Goal: Find specific page/section: Find specific page/section

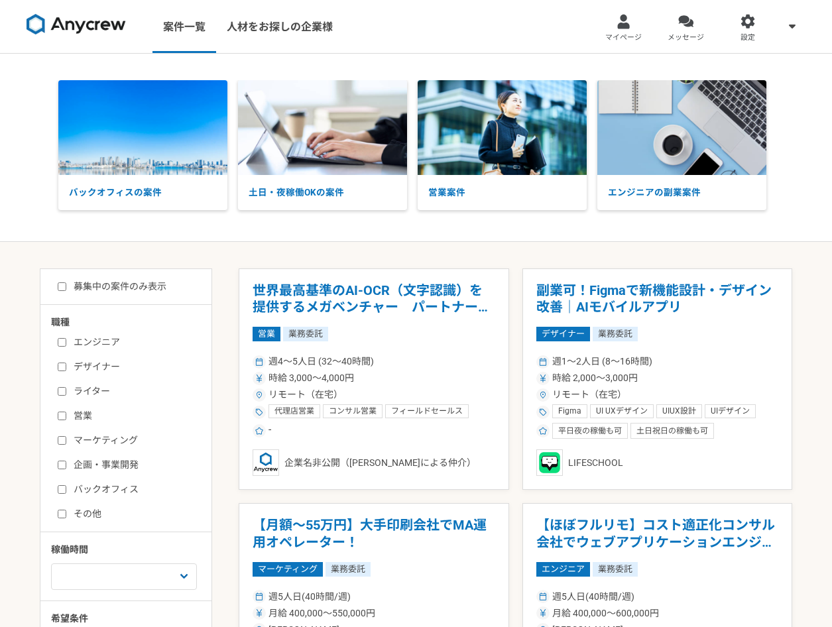
click at [125, 288] on label "募集中の案件のみ表示" at bounding box center [112, 287] width 109 height 14
click at [66, 288] on input "募集中の案件のみ表示" at bounding box center [62, 286] width 9 height 9
checkbox input "true"
click at [95, 339] on label "エンジニア" at bounding box center [134, 342] width 152 height 14
click at [66, 339] on input "エンジニア" at bounding box center [62, 342] width 9 height 9
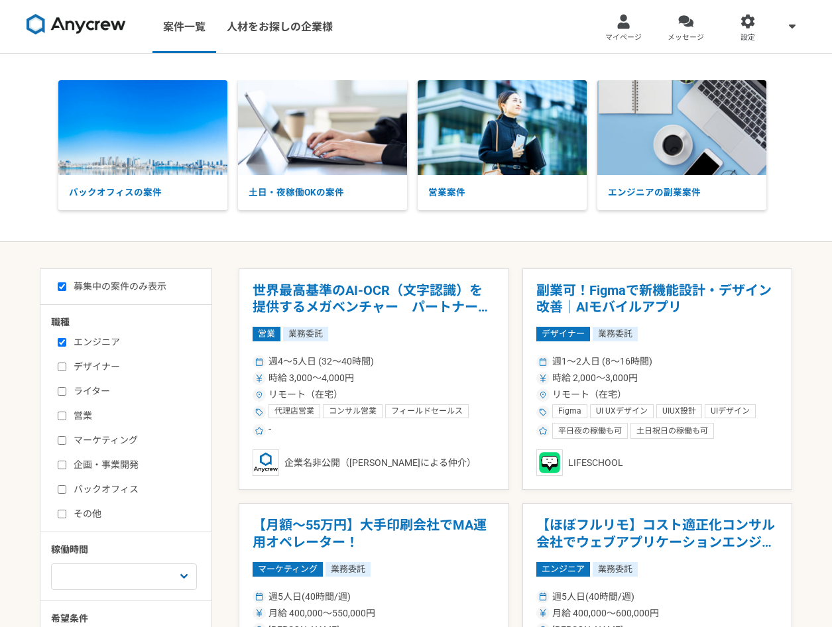
checkbox input "true"
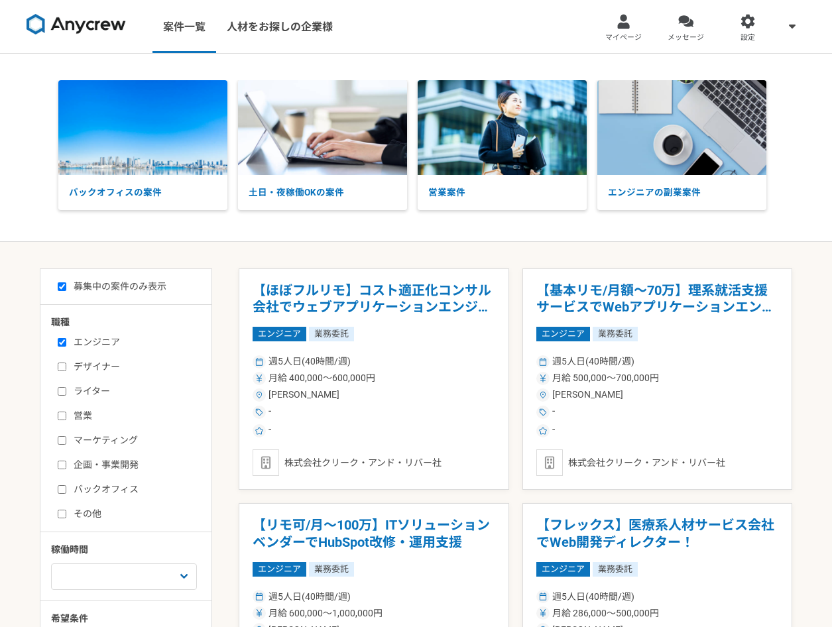
click at [111, 465] on label "企画・事業開発" at bounding box center [134, 465] width 152 height 14
click at [66, 465] on input "企画・事業開発" at bounding box center [62, 465] width 9 height 9
checkbox input "true"
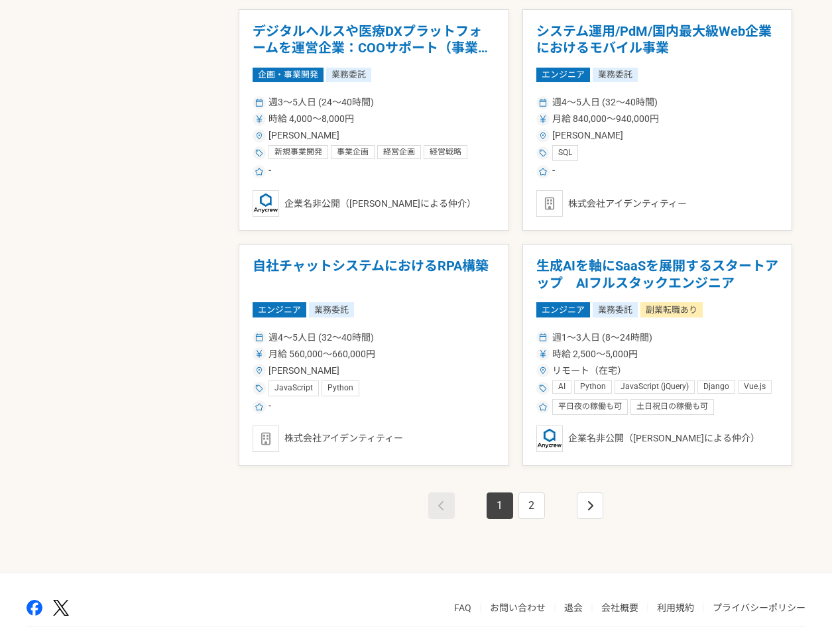
scroll to position [2141, 0]
